Goal: Transaction & Acquisition: Book appointment/travel/reservation

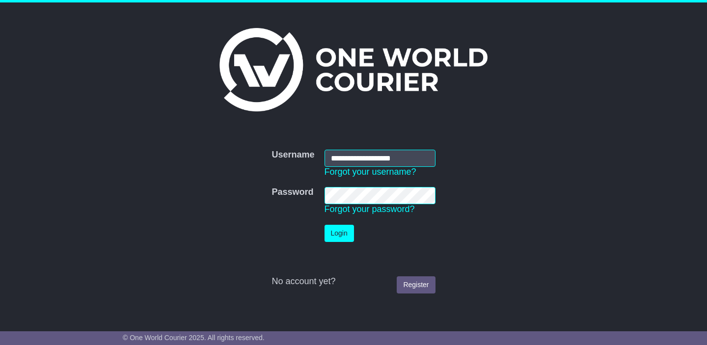
click at [346, 234] on button "Login" at bounding box center [339, 233] width 29 height 17
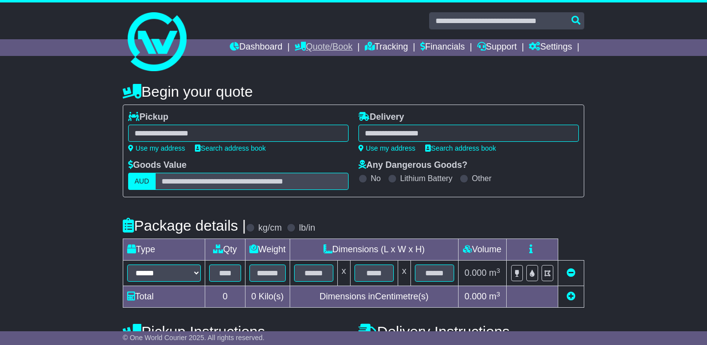
click at [327, 47] on link "Quote/Book" at bounding box center [324, 47] width 58 height 17
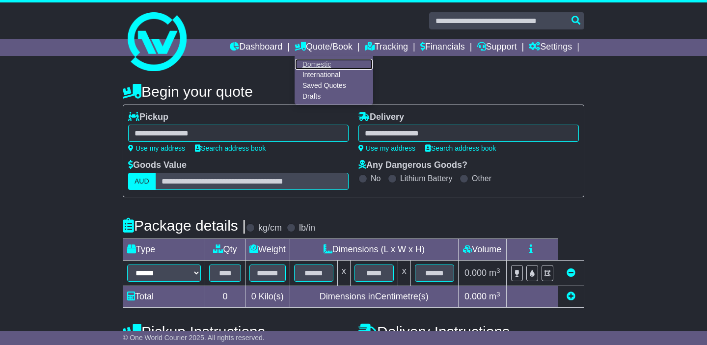
click at [317, 63] on link "Domestic" at bounding box center [334, 64] width 78 height 11
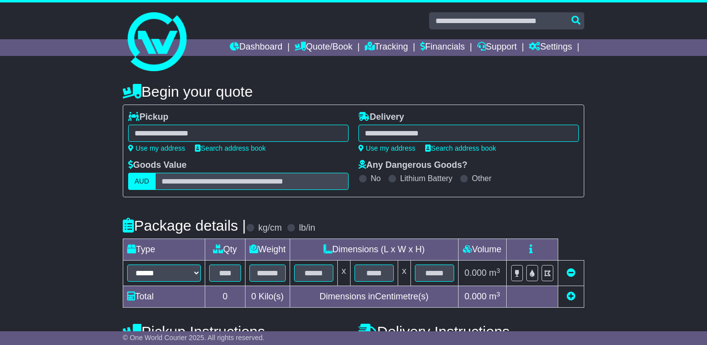
click at [273, 49] on li "Dashboard" at bounding box center [262, 47] width 65 height 17
click at [253, 43] on link "Dashboard" at bounding box center [256, 47] width 53 height 17
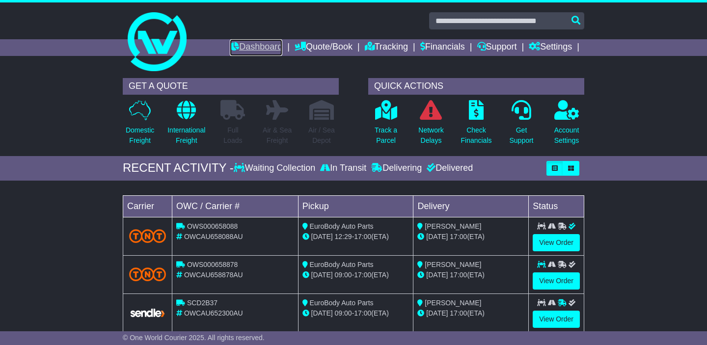
click at [232, 48] on link "Dashboard" at bounding box center [256, 47] width 53 height 17
